Goal: Task Accomplishment & Management: Manage account settings

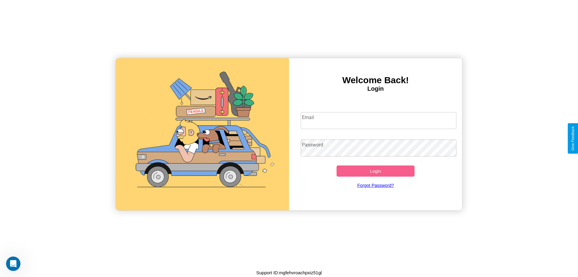
click at [378, 120] on input "Email" at bounding box center [379, 120] width 156 height 17
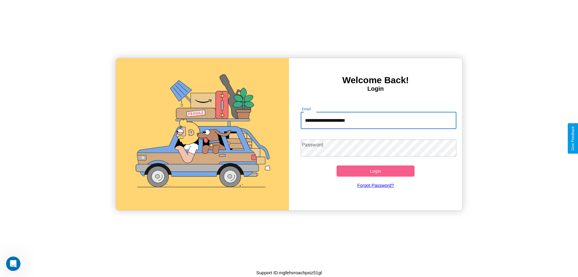
type input "**********"
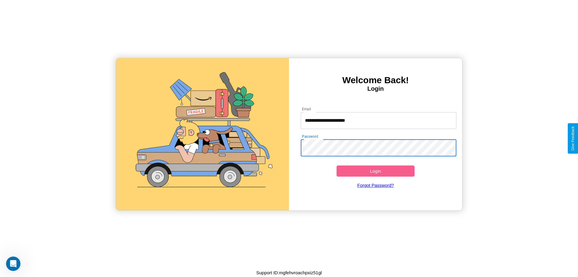
click at [375, 171] on button "Login" at bounding box center [376, 170] width 78 height 11
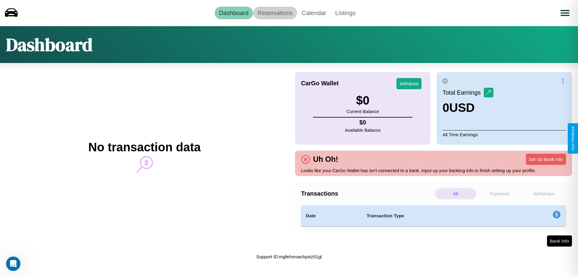
click at [275, 13] on link "Reservations" at bounding box center [275, 13] width 44 height 13
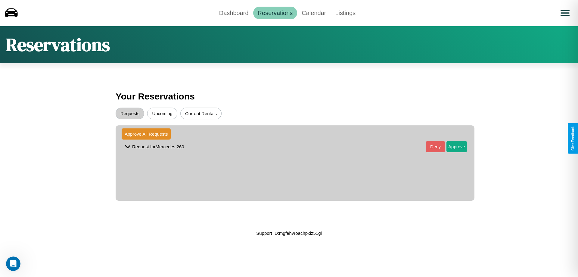
click at [162, 113] on button "Upcoming" at bounding box center [162, 113] width 30 height 12
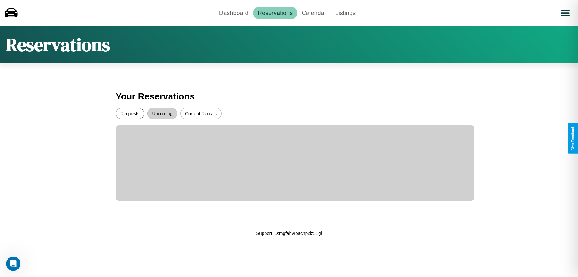
click at [130, 113] on button "Requests" at bounding box center [130, 113] width 29 height 12
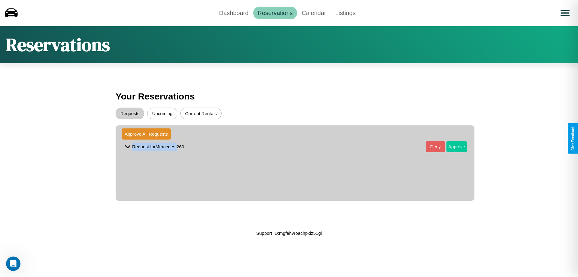
click at [452, 146] on button "Approve" at bounding box center [456, 146] width 20 height 11
